Goal: Navigation & Orientation: Find specific page/section

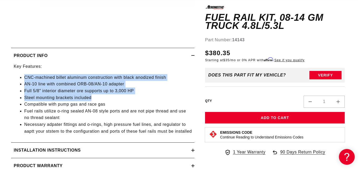
scroll to position [0, 937]
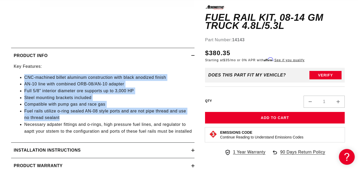
drag, startPoint x: 24, startPoint y: 78, endPoint x: 166, endPoint y: 117, distance: 147.9
click at [166, 117] on ul "CNC-machined billet aluminum construction with black anodized finish AN-10 line…" at bounding box center [103, 104] width 178 height 61
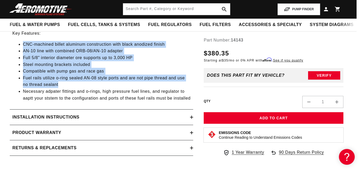
scroll to position [0, 0]
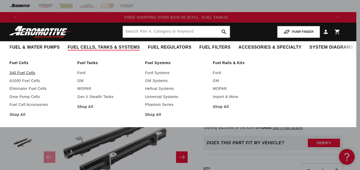
click at [21, 72] on link "340 Fuel Cells" at bounding box center [40, 73] width 62 height 5
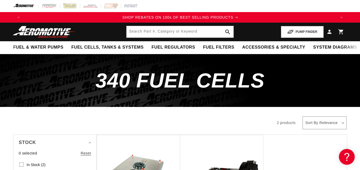
scroll to position [0, 625]
